Goal: Task Accomplishment & Management: Manage account settings

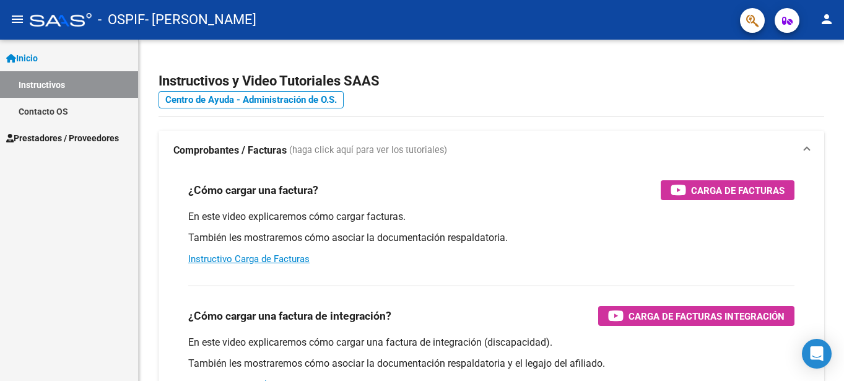
click at [87, 138] on span "Prestadores / Proveedores" at bounding box center [62, 138] width 113 height 14
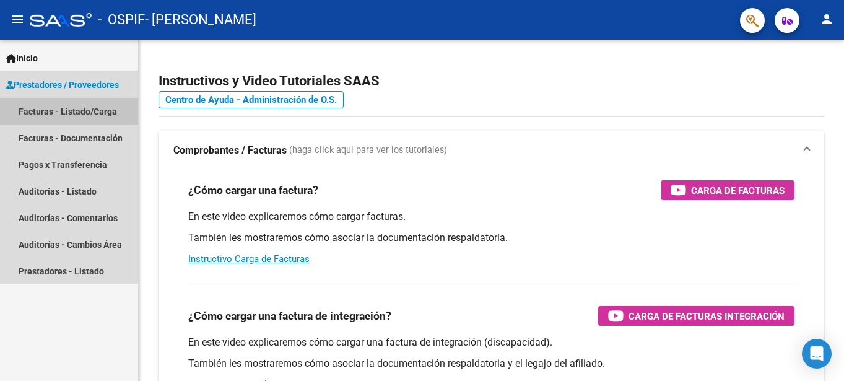
click at [74, 108] on link "Facturas - Listado/Carga" at bounding box center [69, 111] width 138 height 27
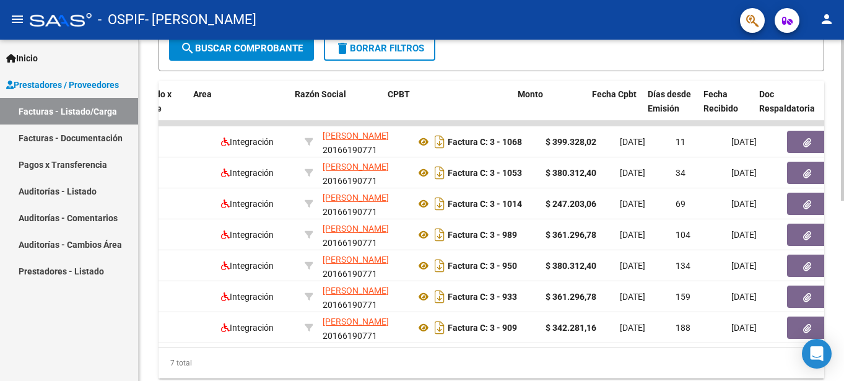
scroll to position [0, 214]
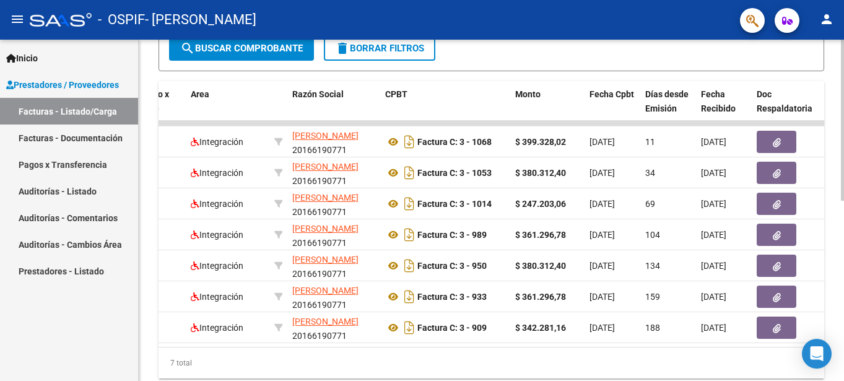
click at [286, 366] on div "7 total" at bounding box center [490, 362] width 665 height 31
click at [317, 371] on div "7 total" at bounding box center [490, 362] width 665 height 31
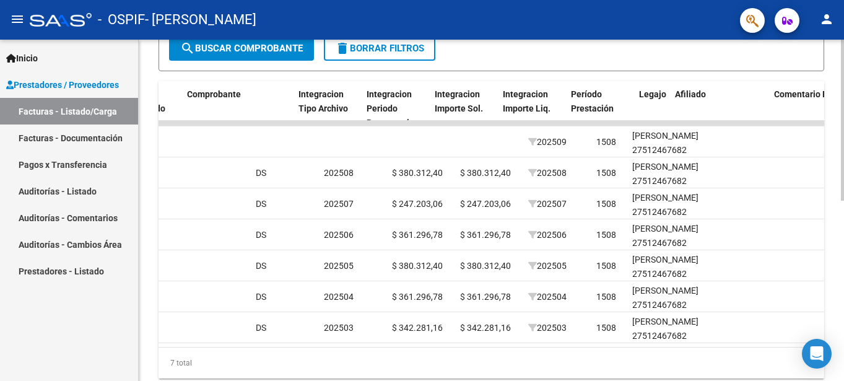
scroll to position [0, 1201]
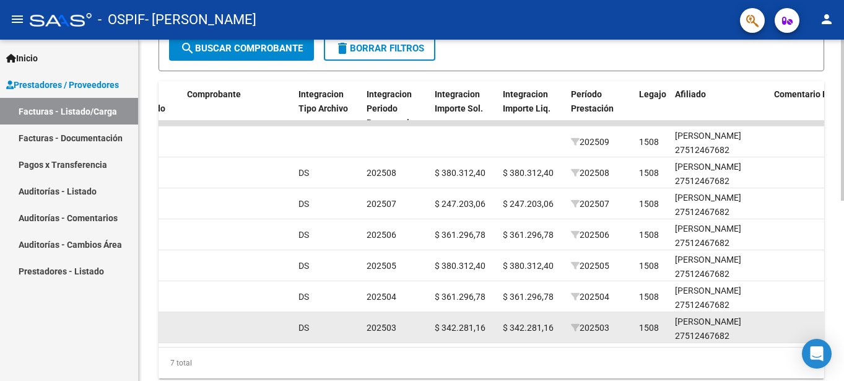
click at [499, 319] on datatable-body-cell "$ 342.281,16" at bounding box center [532, 327] width 68 height 30
